Goal: Transaction & Acquisition: Subscribe to service/newsletter

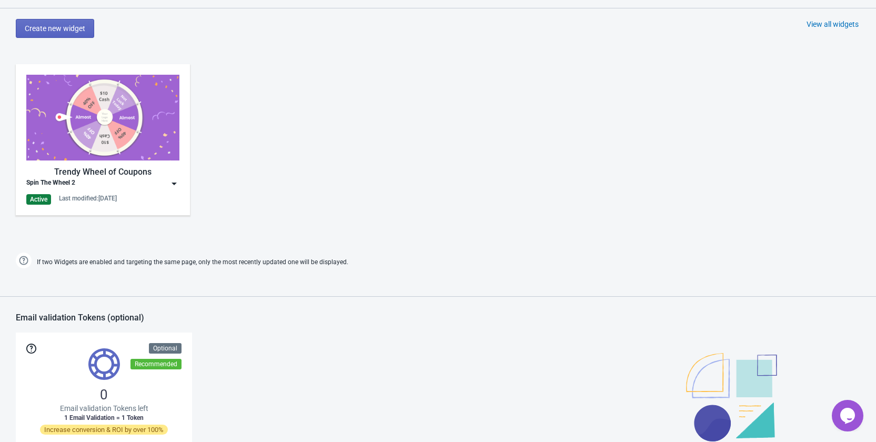
scroll to position [526, 0]
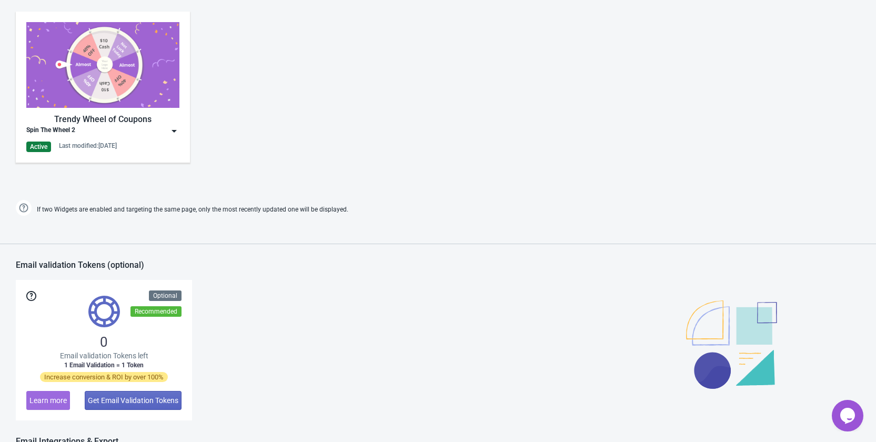
click at [171, 128] on img at bounding box center [174, 131] width 11 height 11
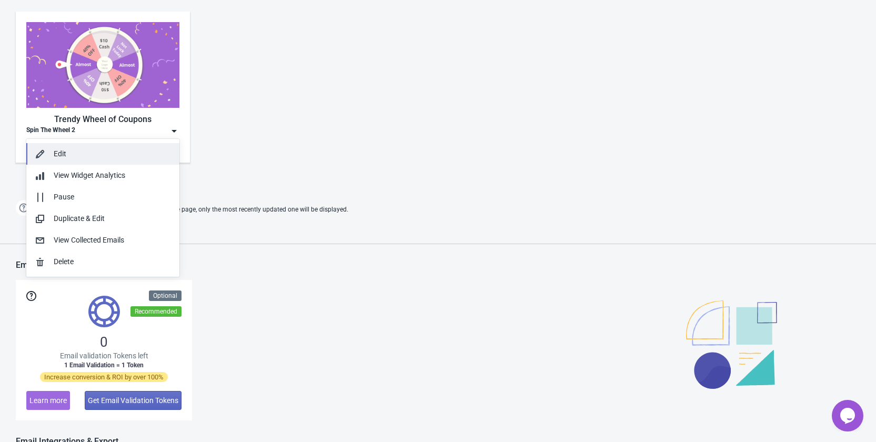
click at [137, 149] on div "Edit" at bounding box center [112, 153] width 117 height 11
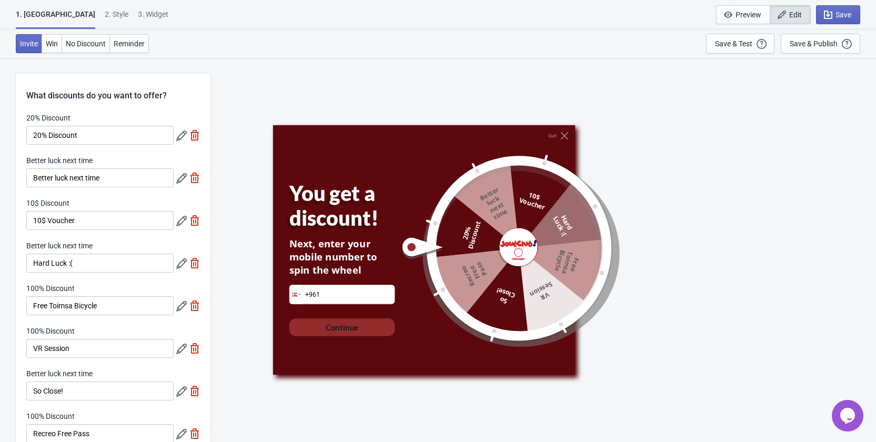
click at [33, 17] on div "1. [GEOGRAPHIC_DATA]" at bounding box center [55, 19] width 79 height 20
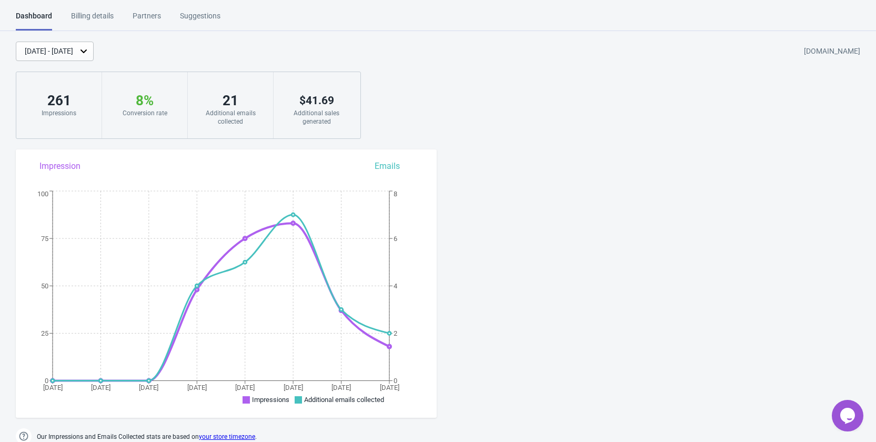
click at [90, 9] on html "Dashboard Billing details Partners Suggestions Dashboard Billing details Partne…" at bounding box center [438, 221] width 876 height 442
click at [98, 14] on div "Billing details" at bounding box center [92, 20] width 43 height 18
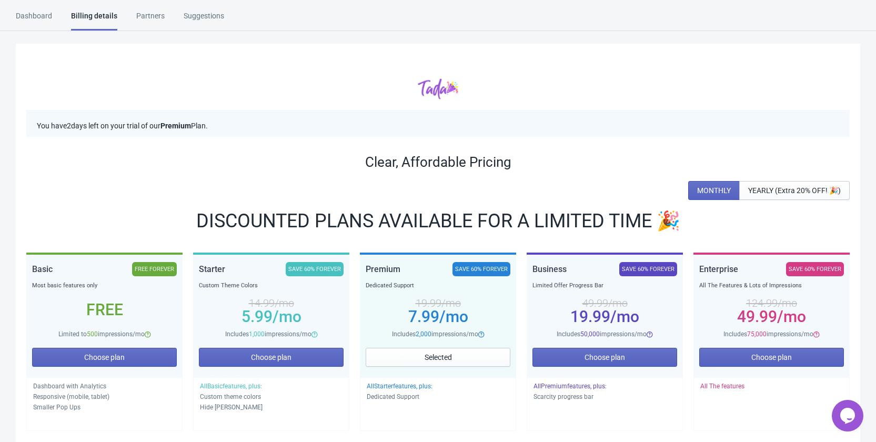
scroll to position [53, 0]
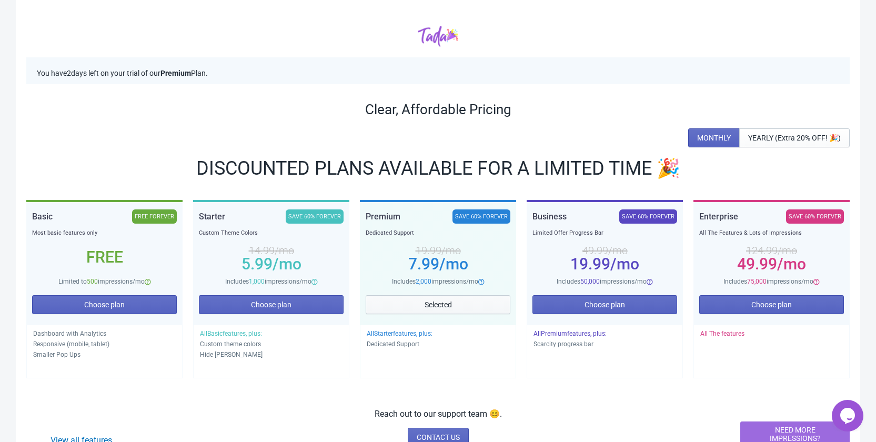
click at [473, 301] on button "Selected" at bounding box center [438, 304] width 145 height 19
click at [471, 301] on button "Selected" at bounding box center [438, 304] width 145 height 19
click at [795, 137] on span "YEARLY (Extra 20% OFF! 🎉)" at bounding box center [794, 138] width 93 height 8
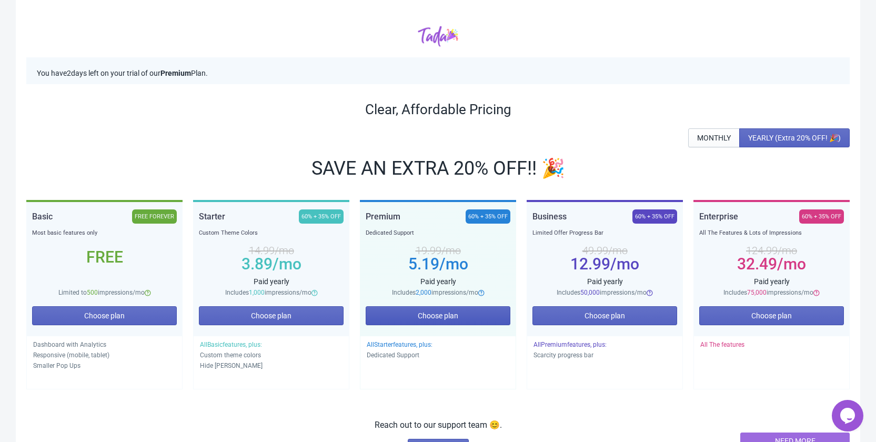
click at [438, 319] on span "Choose plan" at bounding box center [438, 315] width 41 height 8
